Goal: Contribute content: Contribute content

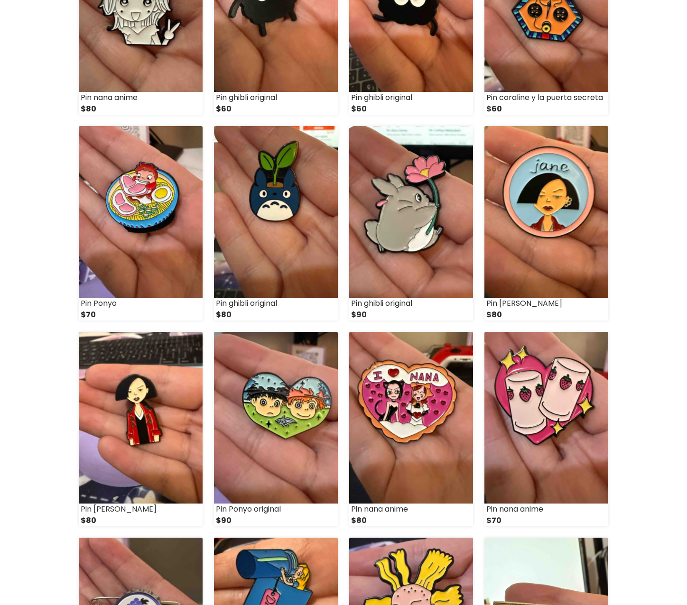
scroll to position [345, 0]
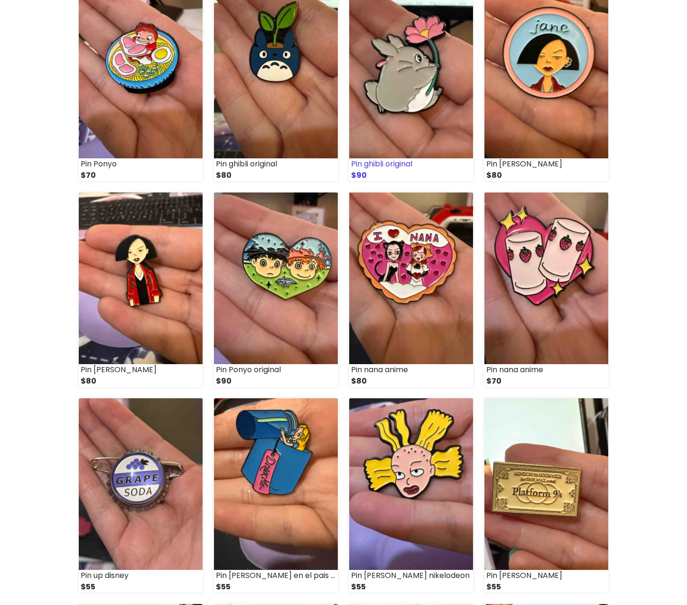
click at [376, 83] on img at bounding box center [411, 73] width 124 height 172
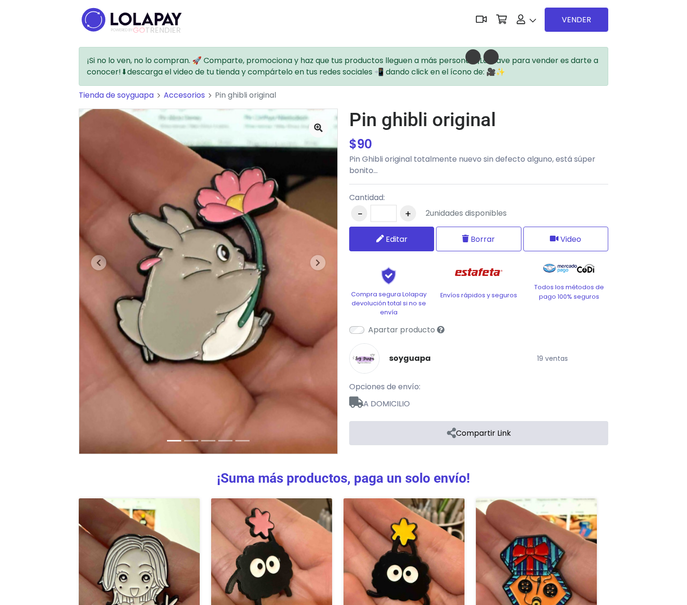
click at [410, 234] on link "Editar" at bounding box center [391, 239] width 85 height 25
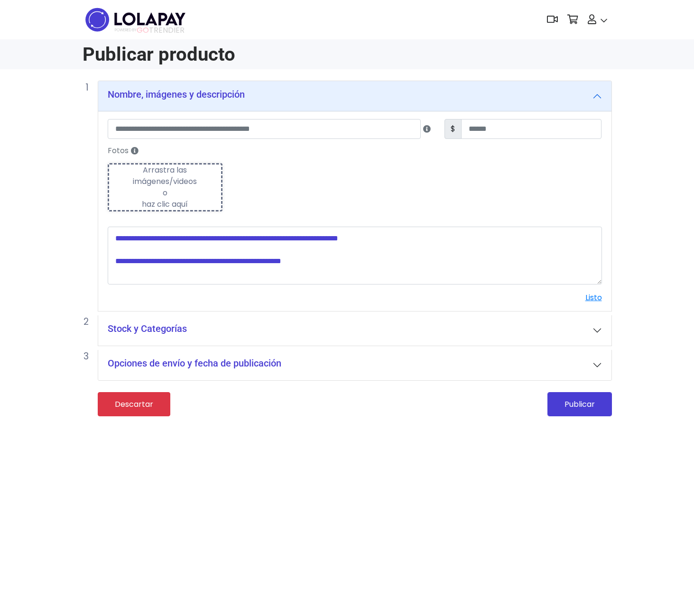
type input "**********"
type input "**"
type textarea "**********"
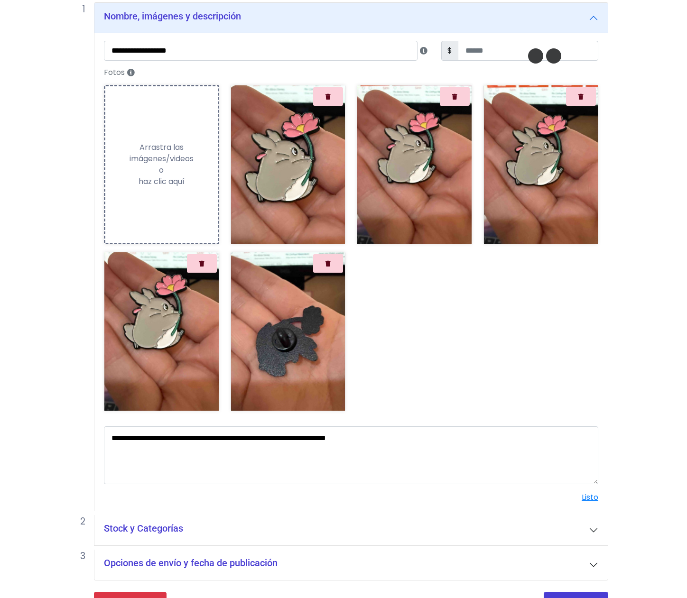
scroll to position [104, 0]
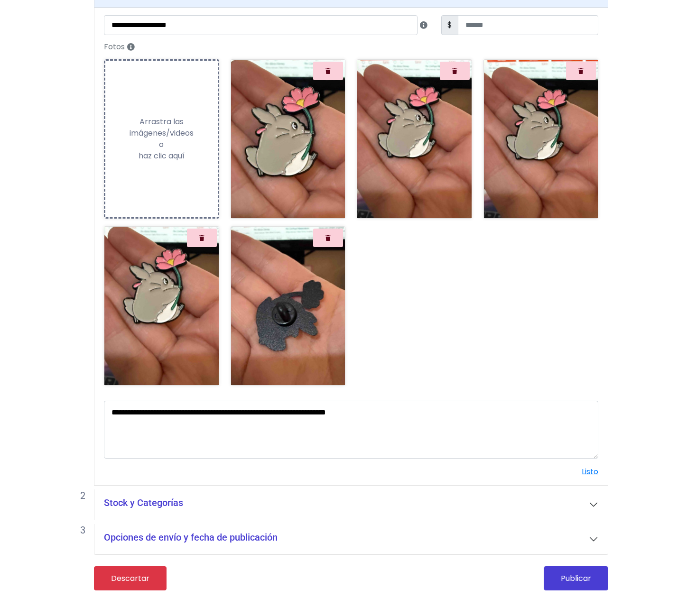
drag, startPoint x: 191, startPoint y: 510, endPoint x: 197, endPoint y: 507, distance: 6.4
click at [191, 510] on button "Stock y Categorías" at bounding box center [350, 504] width 513 height 30
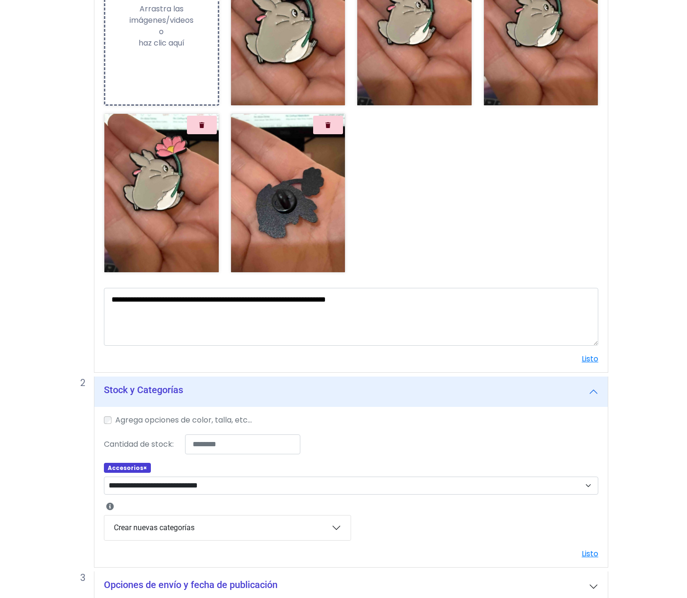
scroll to position [264, 0]
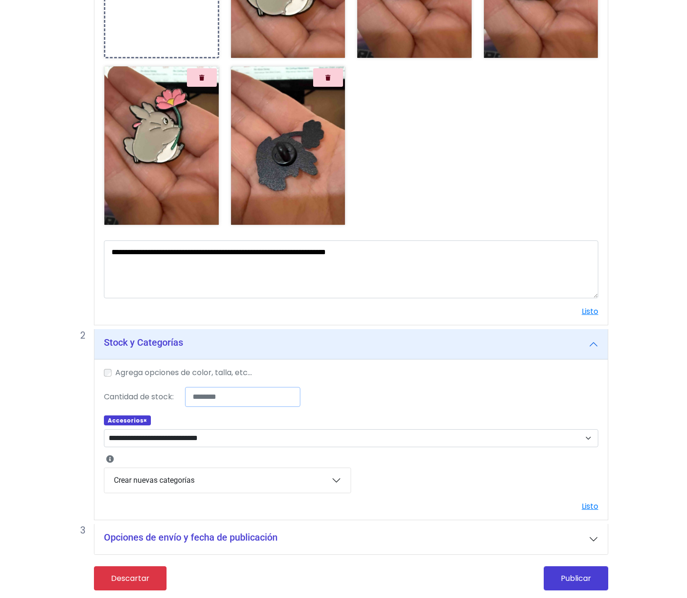
click at [230, 403] on input "*" at bounding box center [242, 397] width 115 height 20
type input "*"
click at [552, 580] on button "Publicar" at bounding box center [575, 578] width 64 height 24
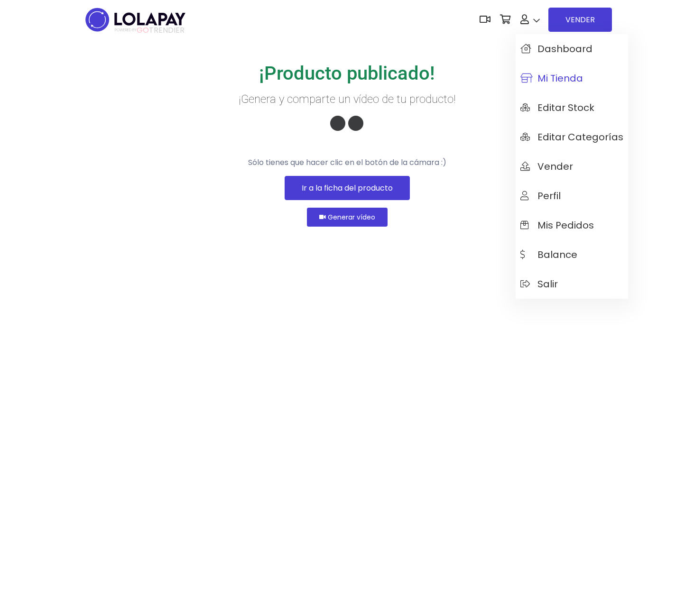
click at [552, 82] on span "Mi tienda" at bounding box center [551, 78] width 63 height 10
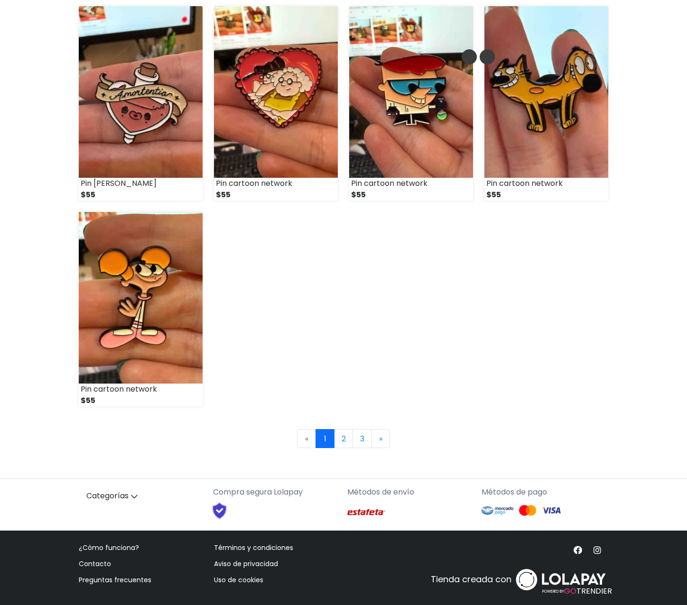
scroll to position [1156, 0]
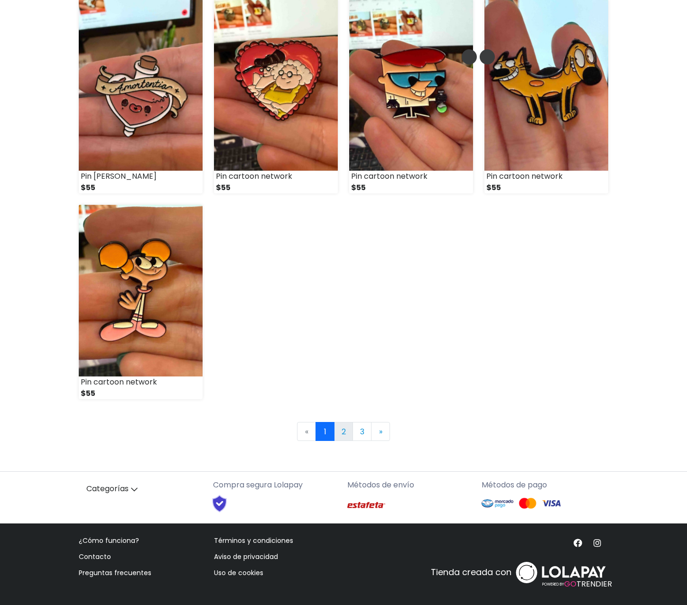
click at [343, 433] on link "2" at bounding box center [343, 431] width 19 height 19
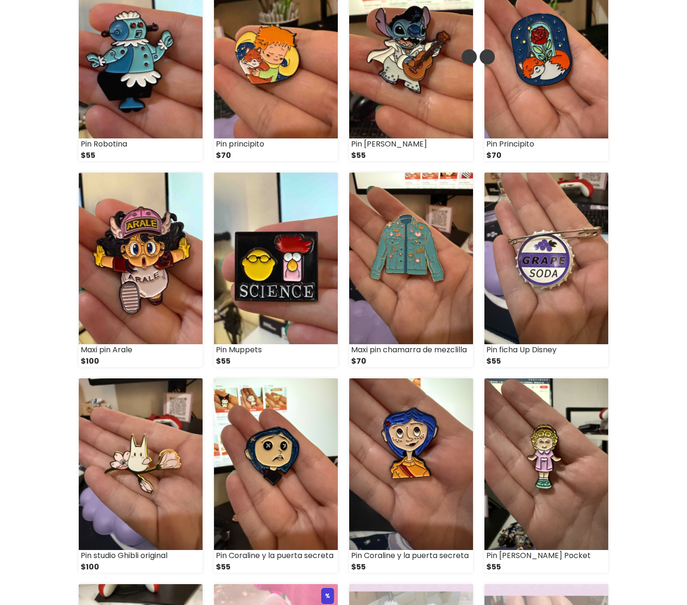
scroll to position [659, 0]
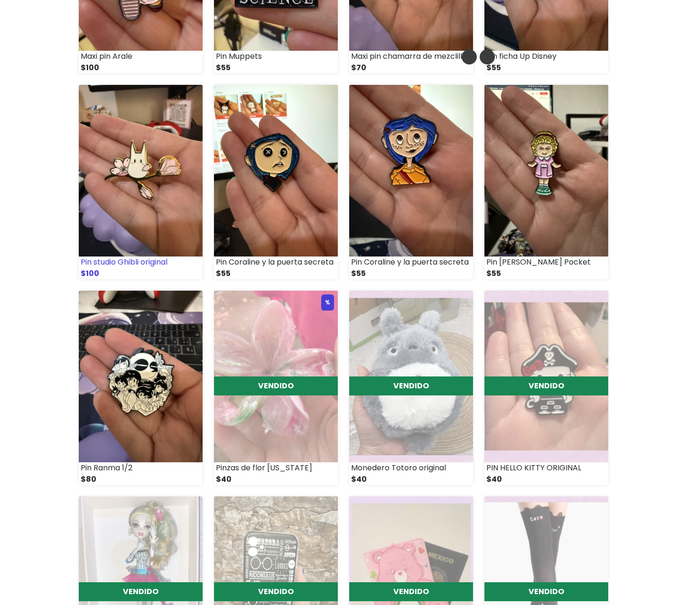
click at [136, 193] on img at bounding box center [141, 171] width 124 height 172
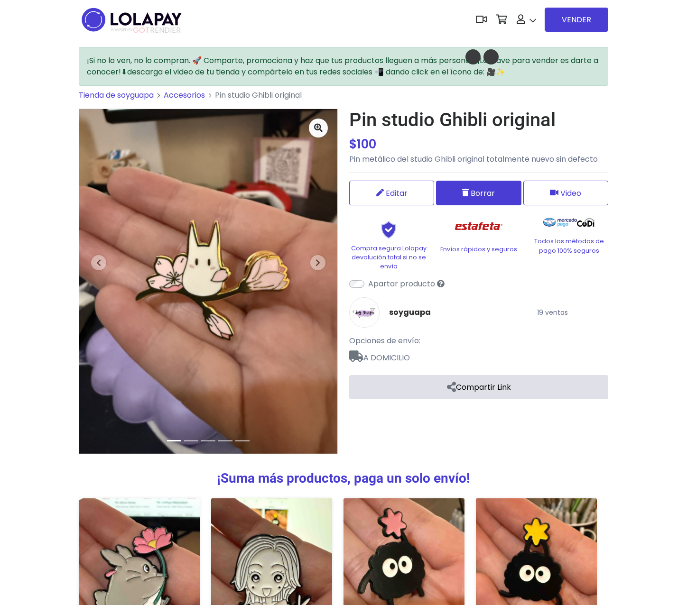
click at [466, 197] on button "Borrar" at bounding box center [478, 193] width 85 height 25
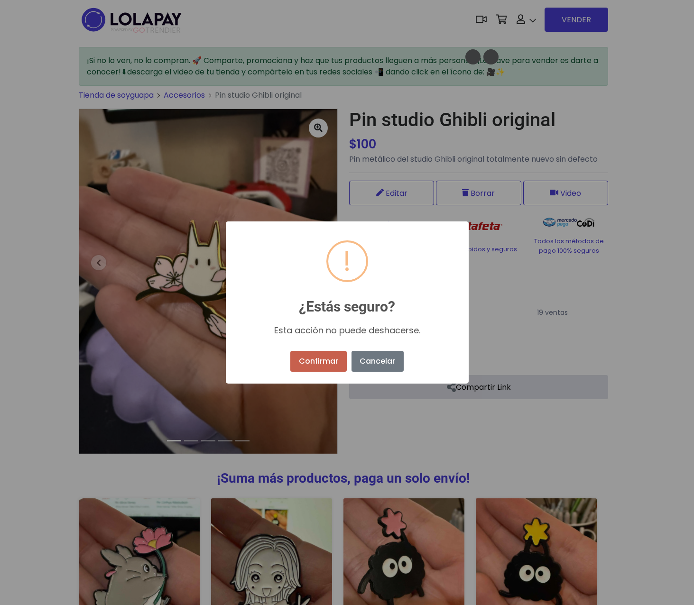
click at [306, 361] on button "Confirmar" at bounding box center [318, 361] width 56 height 21
